Goal: Task Accomplishment & Management: Use online tool/utility

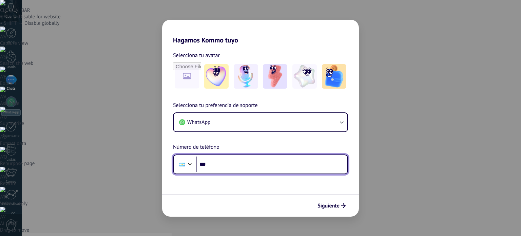
click at [229, 164] on input "***" at bounding box center [271, 164] width 151 height 16
type input "**********"
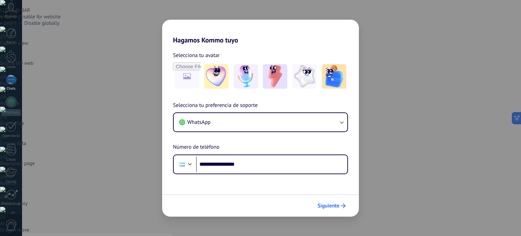
click at [339, 207] on span "Siguiente" at bounding box center [331, 205] width 28 height 5
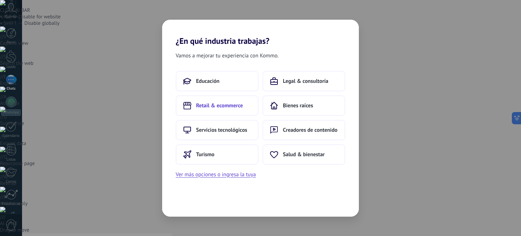
click at [221, 105] on span "Retail & ecommerce" at bounding box center [219, 105] width 47 height 7
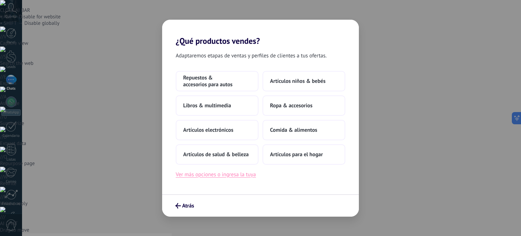
click at [220, 175] on button "Ver más opciones o ingresa la tuya" at bounding box center [216, 174] width 80 height 9
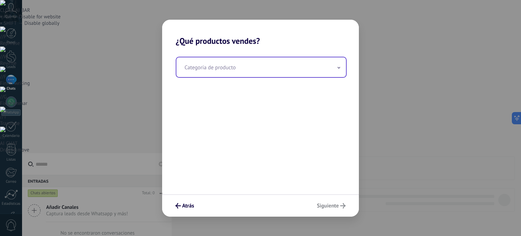
click at [223, 70] on input "text" at bounding box center [261, 67] width 170 height 20
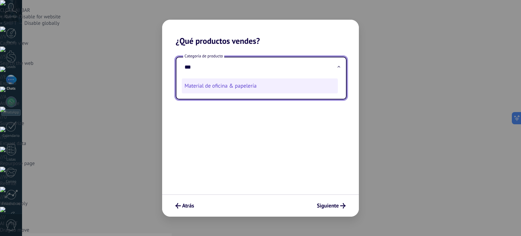
click at [211, 85] on li "Material de oficina & papelería" at bounding box center [260, 85] width 156 height 15
type input "**********"
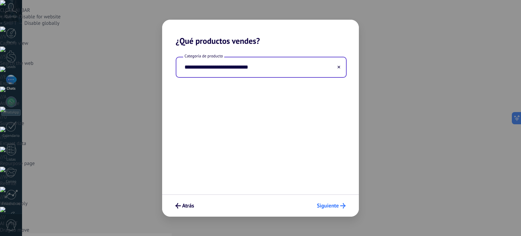
click at [330, 204] on span "Siguiente" at bounding box center [328, 205] width 22 height 5
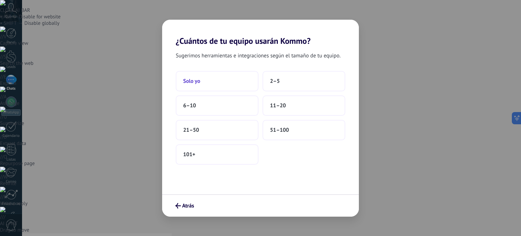
click at [198, 80] on span "Solo yo" at bounding box center [191, 81] width 17 height 7
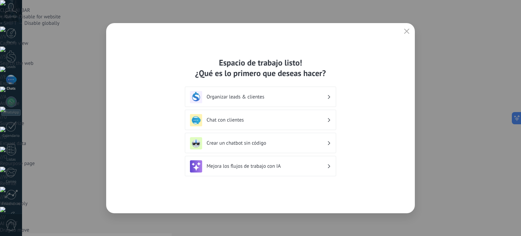
click at [251, 142] on h3 "Crear un chatbot sin código" at bounding box center [267, 143] width 120 height 6
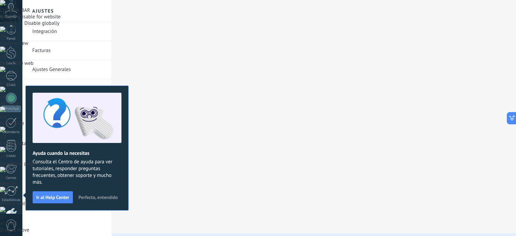
scroll to position [46, 0]
click at [110, 195] on span "Perfecto, entendido" at bounding box center [97, 197] width 39 height 5
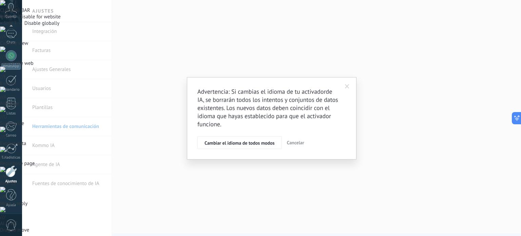
click at [346, 85] on span at bounding box center [347, 86] width 4 height 5
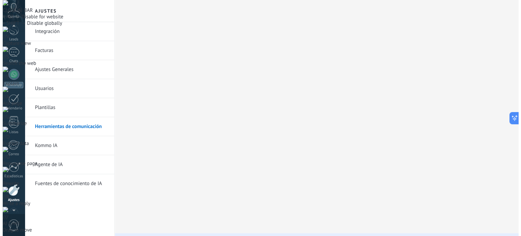
scroll to position [4, 0]
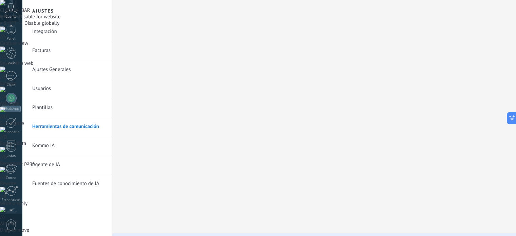
click at [12, 8] on icon at bounding box center [11, 8] width 12 height 10
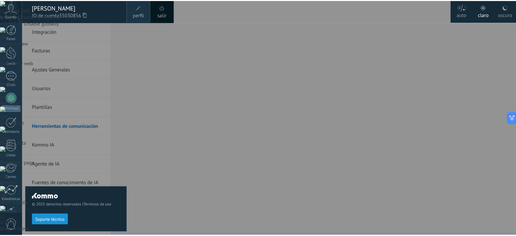
scroll to position [0, 0]
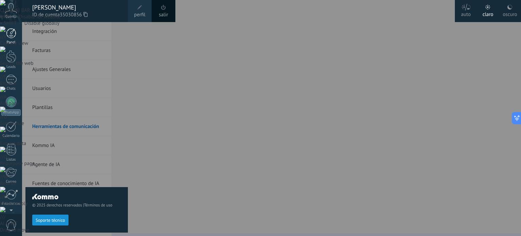
click at [12, 36] on div at bounding box center [11, 33] width 10 height 10
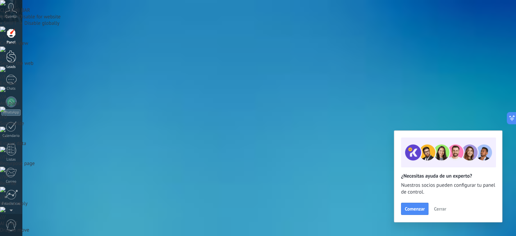
click at [8, 55] on div at bounding box center [11, 56] width 10 height 13
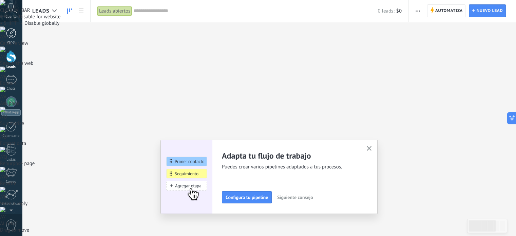
click at [14, 35] on div at bounding box center [11, 33] width 10 height 10
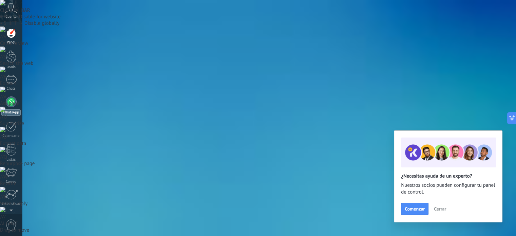
click at [14, 102] on div at bounding box center [11, 101] width 11 height 11
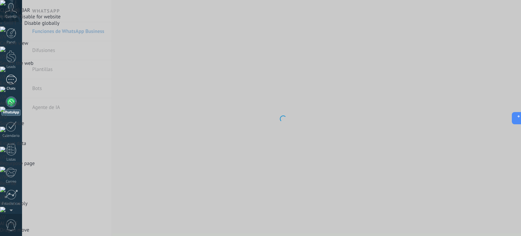
click at [13, 84] on div at bounding box center [11, 80] width 11 height 10
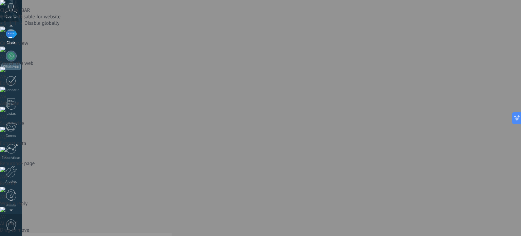
scroll to position [46, 0]
click at [13, 176] on div at bounding box center [11, 171] width 12 height 12
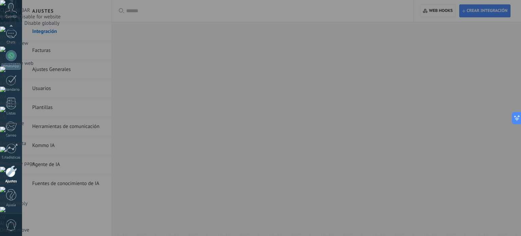
click at [334, 19] on div at bounding box center [282, 118] width 521 height 236
click at [42, 51] on div at bounding box center [282, 118] width 521 height 236
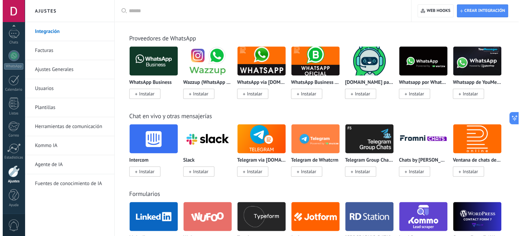
scroll to position [456, 0]
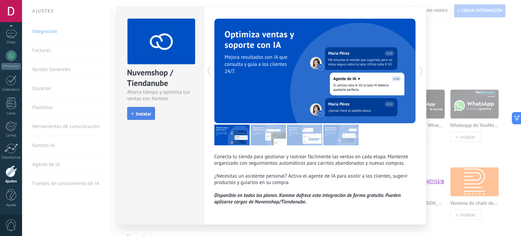
scroll to position [30, 0]
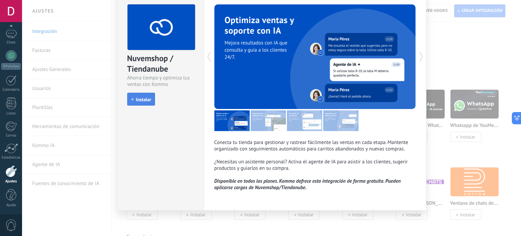
click at [141, 100] on span "Instalar" at bounding box center [143, 99] width 15 height 5
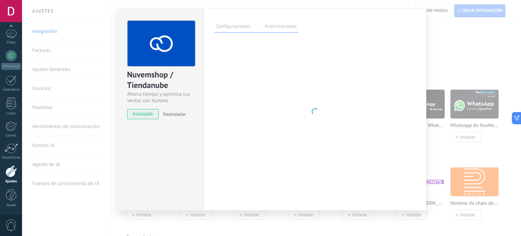
scroll to position [14, 0]
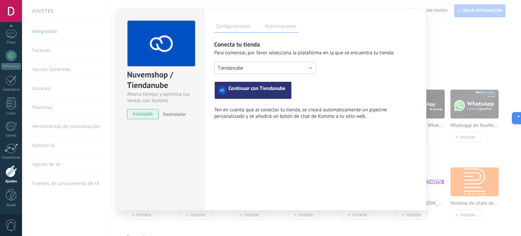
click at [247, 66] on button "Tiendanube" at bounding box center [265, 68] width 102 height 12
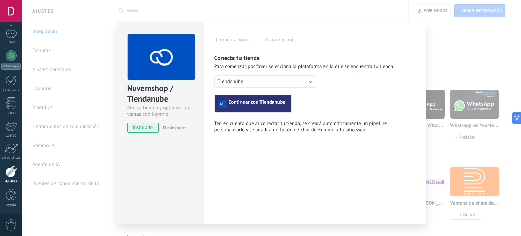
click at [241, 103] on span "Continuar con Tiendanube" at bounding box center [257, 104] width 57 height 8
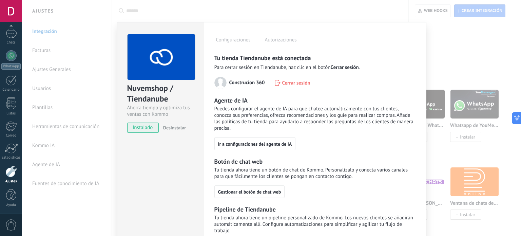
click at [282, 41] on label "Autorizaciones" at bounding box center [280, 41] width 35 height 10
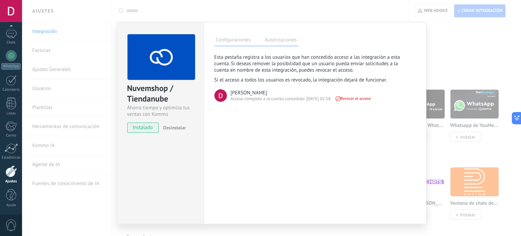
click at [236, 41] on label "Configuraciones" at bounding box center [233, 41] width 38 height 10
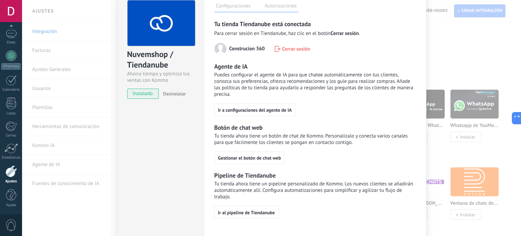
scroll to position [45, 0]
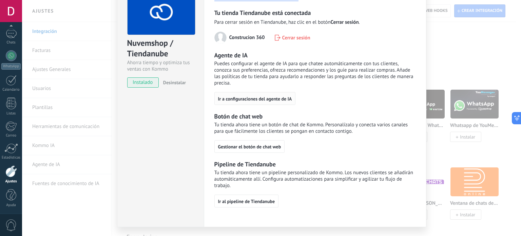
click at [247, 98] on span "Ir a configuraciones del agente de IA" at bounding box center [255, 98] width 74 height 5
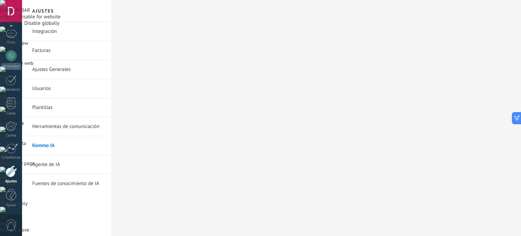
click at [56, 164] on link "Agente de IA" at bounding box center [68, 164] width 73 height 19
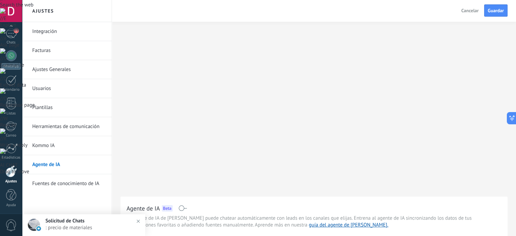
scroll to position [45, 0]
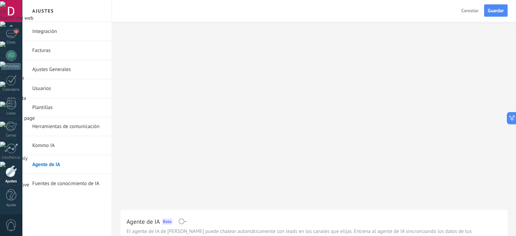
click at [0, 0] on div "Incoming leads Nueva consulta Cualificado Cotización enviada Pedido creado Pedi…" at bounding box center [0, 0] width 0 height 0
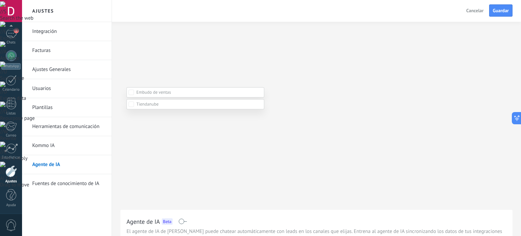
click at [182, 83] on div at bounding box center [271, 118] width 499 height 236
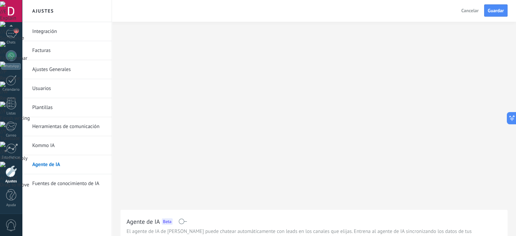
drag, startPoint x: 136, startPoint y: 168, endPoint x: 152, endPoint y: 167, distance: 16.0
drag, startPoint x: 152, startPoint y: 168, endPoint x: 166, endPoint y: 168, distance: 14.2
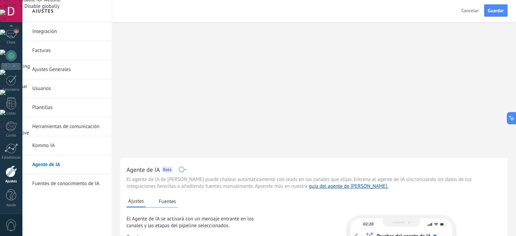
scroll to position [0, 0]
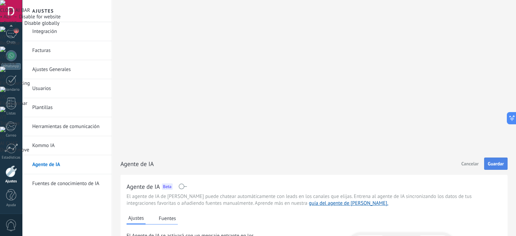
type textarea "**********"
click at [491, 161] on span "Guardar" at bounding box center [496, 163] width 16 height 5
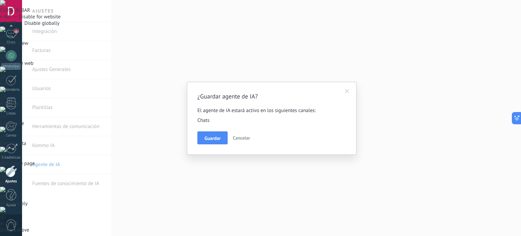
click at [212, 138] on span "Guardar" at bounding box center [212, 138] width 16 height 5
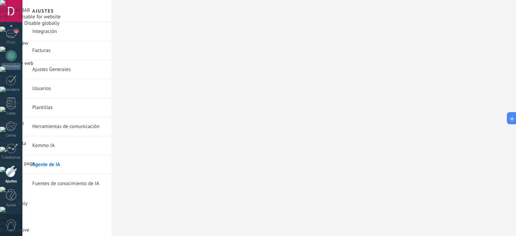
click at [53, 143] on link "Kommo IA" at bounding box center [68, 145] width 73 height 19
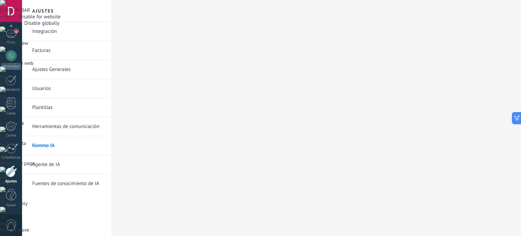
click at [56, 165] on link "Agente de IA" at bounding box center [68, 164] width 73 height 19
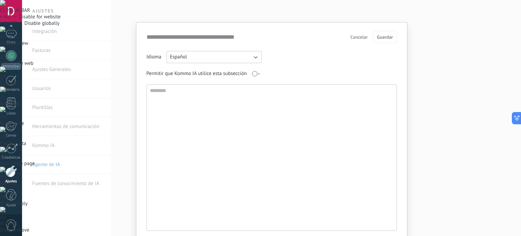
click at [360, 35] on span "Cancelar" at bounding box center [358, 37] width 17 height 5
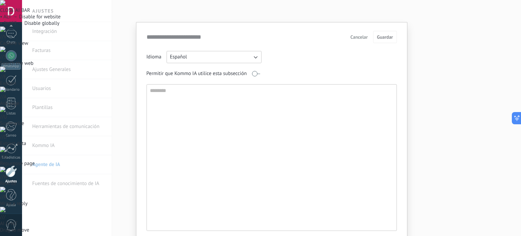
click at [355, 38] on span "Cancelar" at bounding box center [358, 37] width 17 height 5
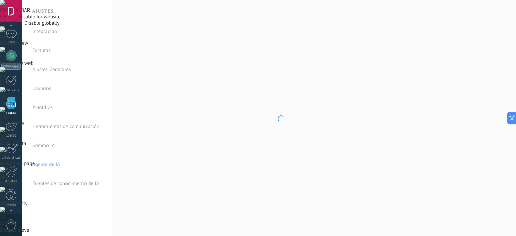
scroll to position [42, 0]
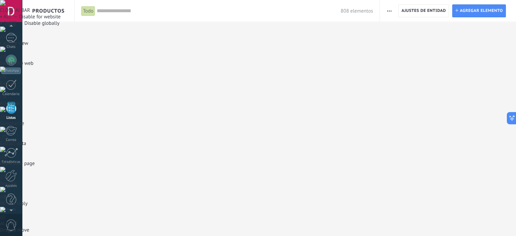
drag, startPoint x: 280, startPoint y: 34, endPoint x: 228, endPoint y: 33, distance: 52.2
drag, startPoint x: 316, startPoint y: 32, endPoint x: 277, endPoint y: 31, distance: 39.3
drag, startPoint x: 340, startPoint y: 31, endPoint x: 320, endPoint y: 31, distance: 20.7
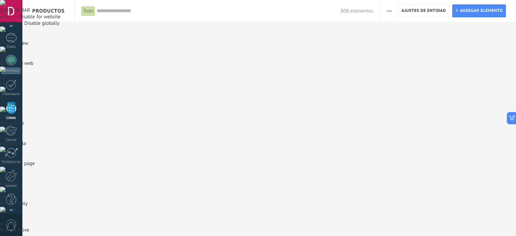
drag, startPoint x: 361, startPoint y: 33, endPoint x: 342, endPoint y: 32, distance: 19.3
drag, startPoint x: 389, startPoint y: 35, endPoint x: 373, endPoint y: 35, distance: 15.3
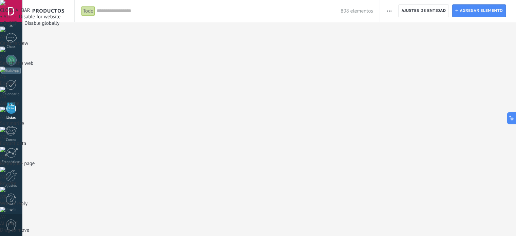
drag, startPoint x: 410, startPoint y: 36, endPoint x: 393, endPoint y: 36, distance: 17.0
drag, startPoint x: 435, startPoint y: 36, endPoint x: 418, endPoint y: 36, distance: 16.6
drag, startPoint x: 461, startPoint y: 35, endPoint x: 442, endPoint y: 35, distance: 19.0
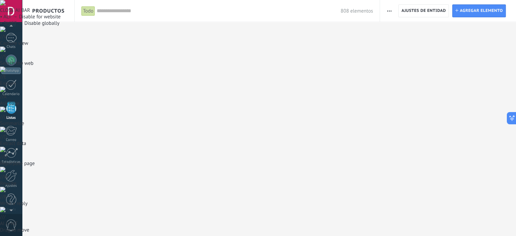
drag, startPoint x: 485, startPoint y: 36, endPoint x: 469, endPoint y: 35, distance: 16.0
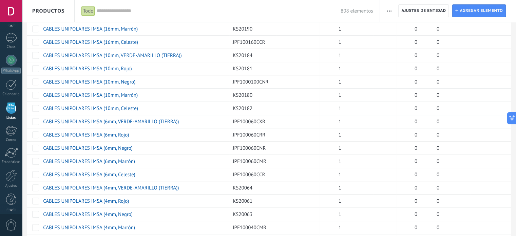
scroll to position [486, 0]
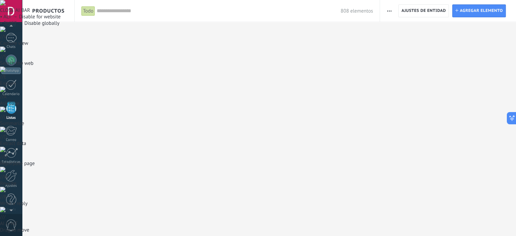
click at [121, 10] on input "text" at bounding box center [219, 10] width 244 height 7
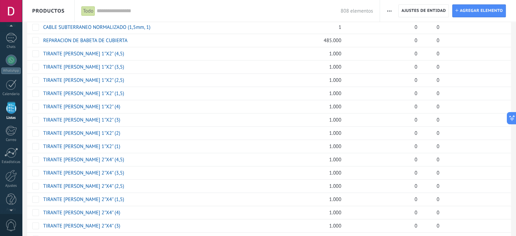
scroll to position [486, 0]
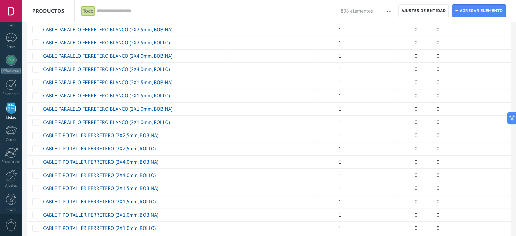
scroll to position [486, 0]
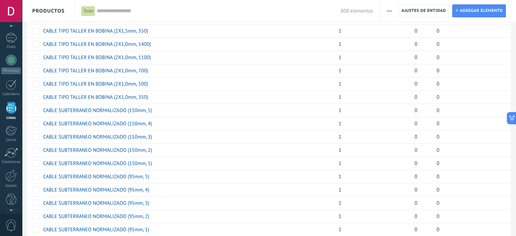
scroll to position [486, 0]
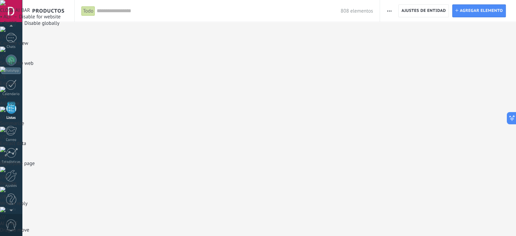
click at [148, 13] on input "text" at bounding box center [219, 10] width 244 height 7
click at [271, 12] on input "******" at bounding box center [216, 10] width 239 height 7
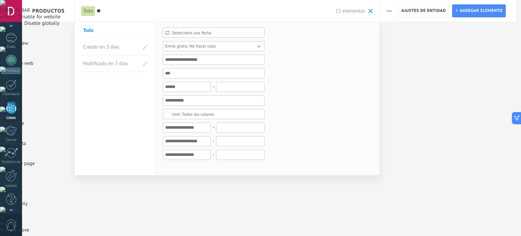
type input "*"
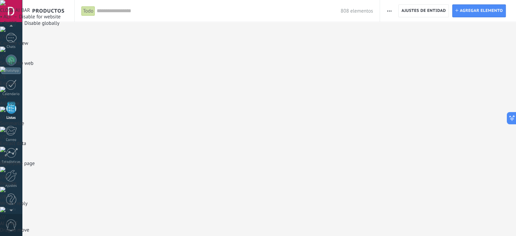
click at [51, 11] on span "Productos" at bounding box center [48, 11] width 33 height 22
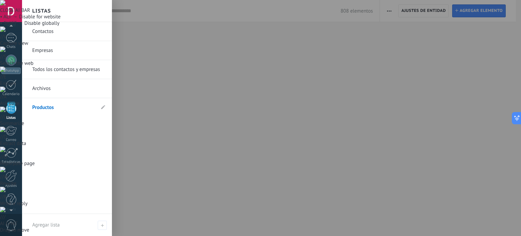
click at [47, 32] on link "Contactos" at bounding box center [68, 31] width 73 height 19
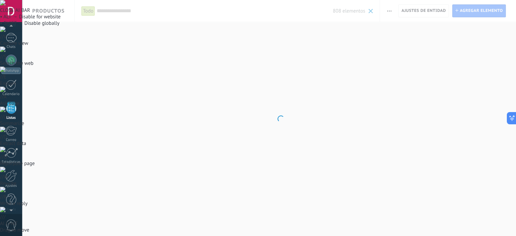
type input "******"
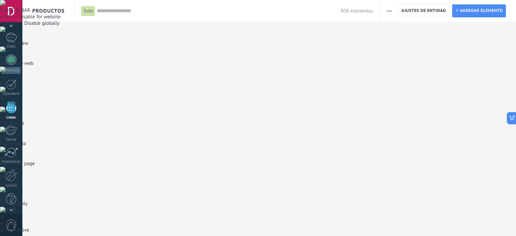
scroll to position [42, 0]
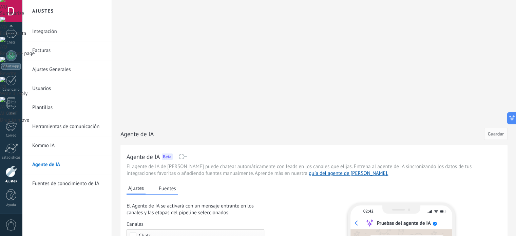
scroll to position [112, 0]
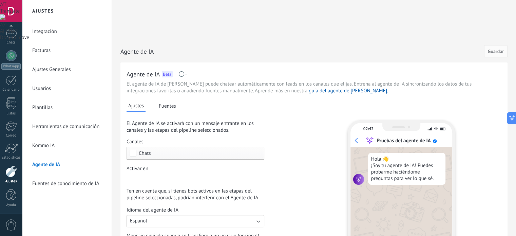
type textarea "****"
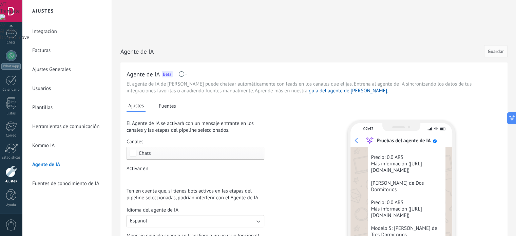
scroll to position [286, 0]
type textarea "**********"
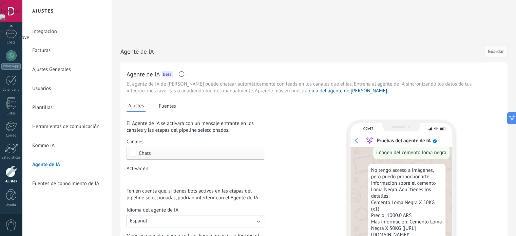
scroll to position [471, 0]
type textarea "********"
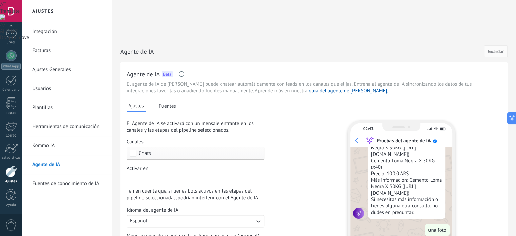
scroll to position [572, 0]
click at [87, 180] on link "Fuentes de conocimiento de IA" at bounding box center [68, 183] width 73 height 19
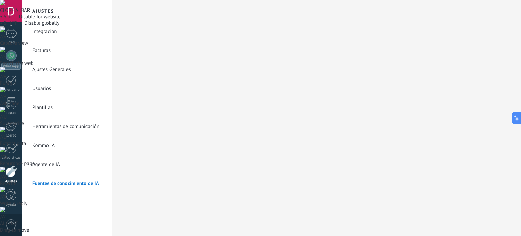
click at [48, 107] on link "Plantillas" at bounding box center [68, 107] width 73 height 19
